Goal: Task Accomplishment & Management: Use online tool/utility

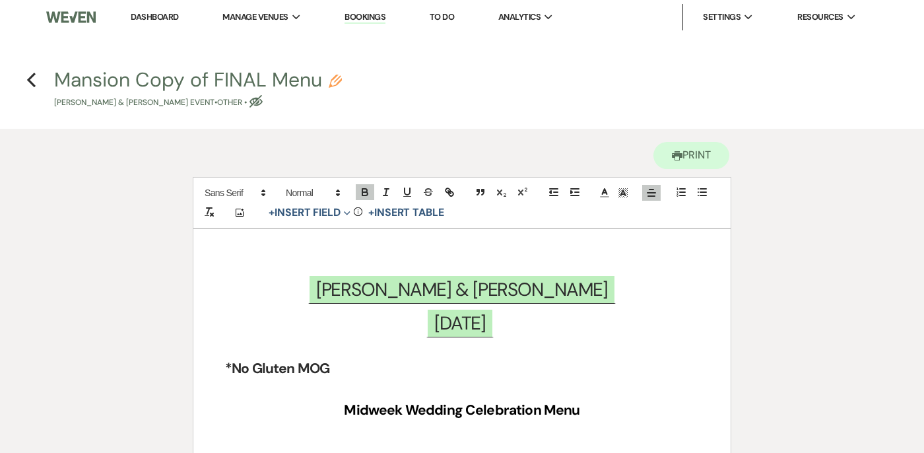
click at [86, 85] on button "Mansion Copy of FINAL Menu Pencil [PERSON_NAME] & [PERSON_NAME] Event • Other •…" at bounding box center [198, 89] width 288 height 39
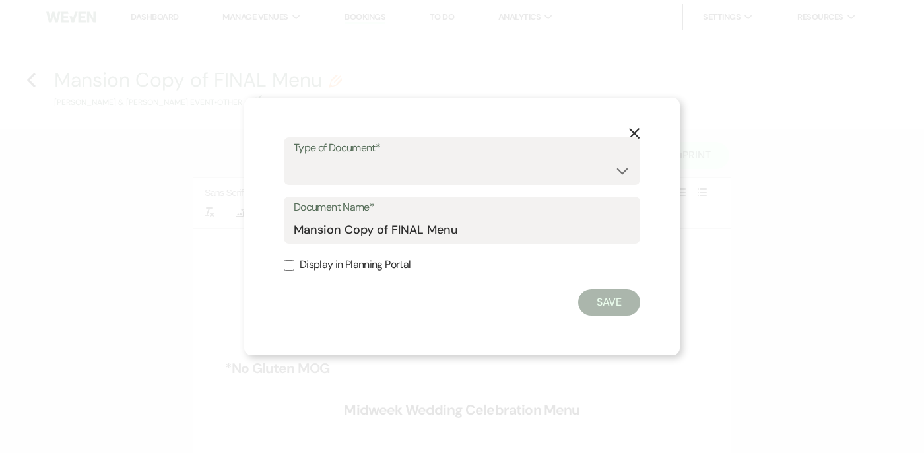
click at [639, 127] on icon "X" at bounding box center [634, 133] width 12 height 12
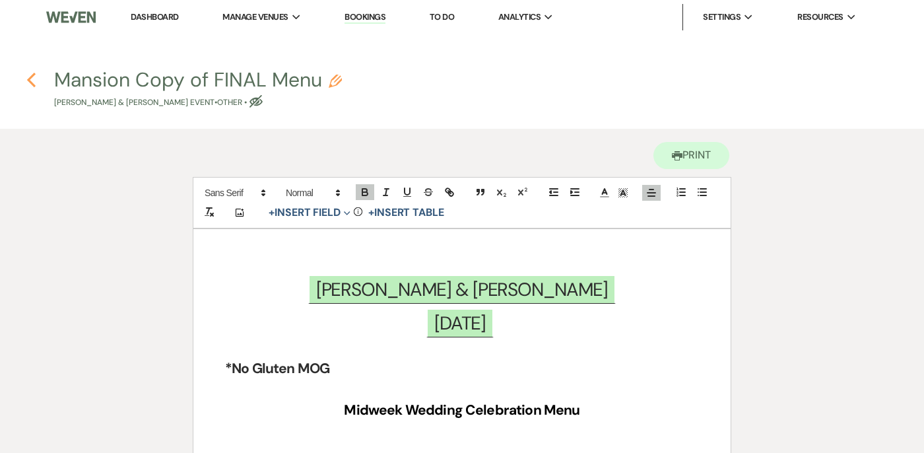
click at [33, 78] on icon "Previous" at bounding box center [31, 80] width 10 height 16
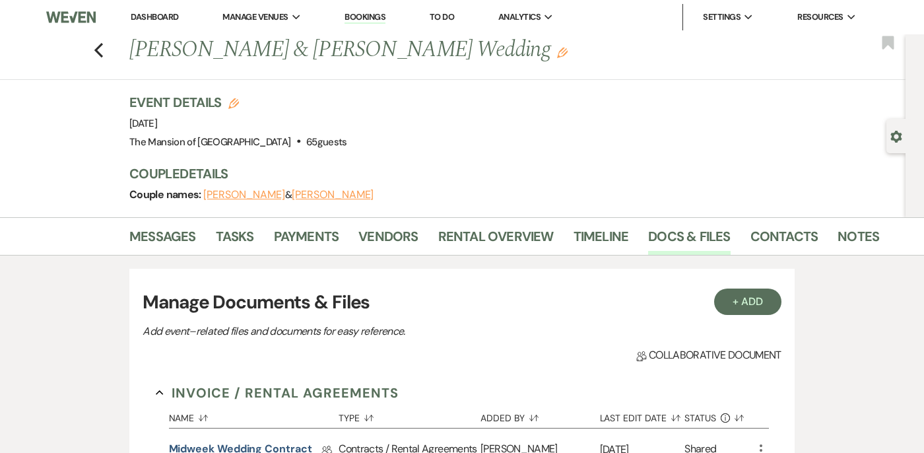
scroll to position [726, 0]
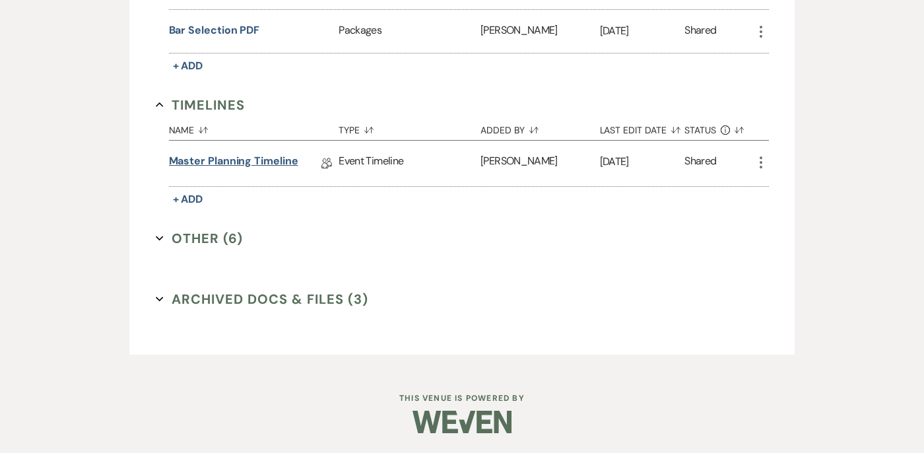
click at [219, 156] on link "Master Planning Timeline" at bounding box center [233, 163] width 129 height 20
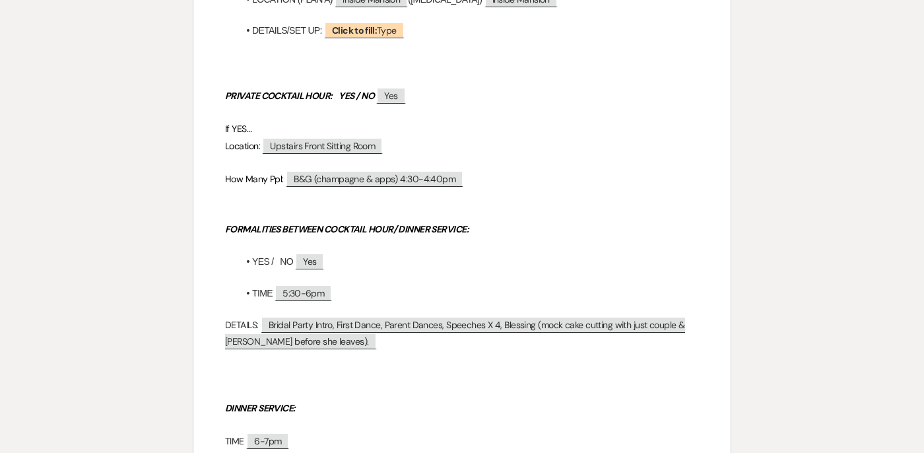
scroll to position [569, 0]
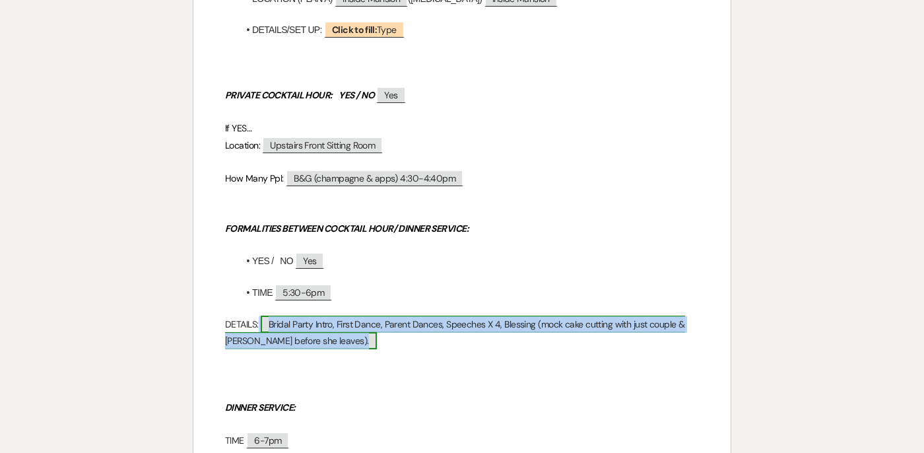
click at [286, 323] on span "Bridal Party Intro, First Dance, Parent Dances, Speeches X 4, Blessing (mock ca…" at bounding box center [455, 332] width 460 height 34
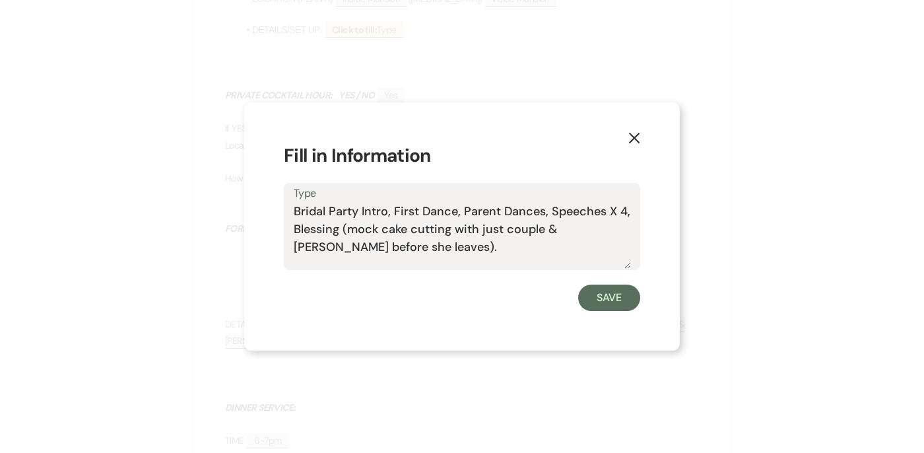
drag, startPoint x: 296, startPoint y: 209, endPoint x: 415, endPoint y: 245, distance: 124.6
click at [415, 245] on textarea "Bridal Party Intro, First Dance, Parent Dances, Speeches X 4, Blessing (mock ca…" at bounding box center [462, 236] width 336 height 66
